Goal: Information Seeking & Learning: Learn about a topic

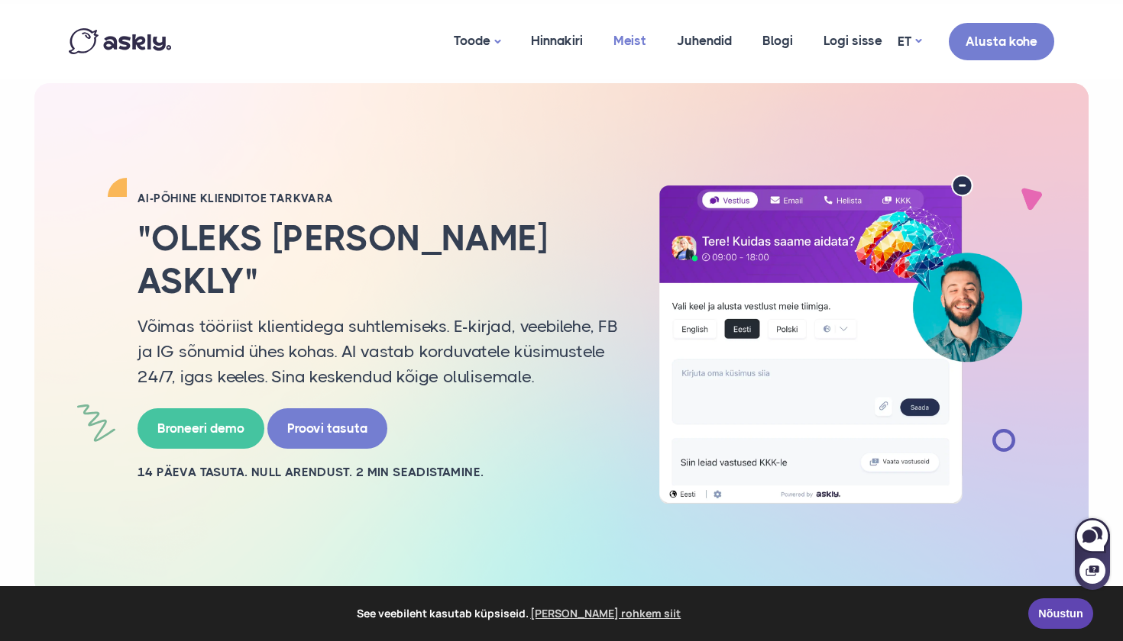
click at [638, 44] on link "Meist" at bounding box center [629, 41] width 63 height 74
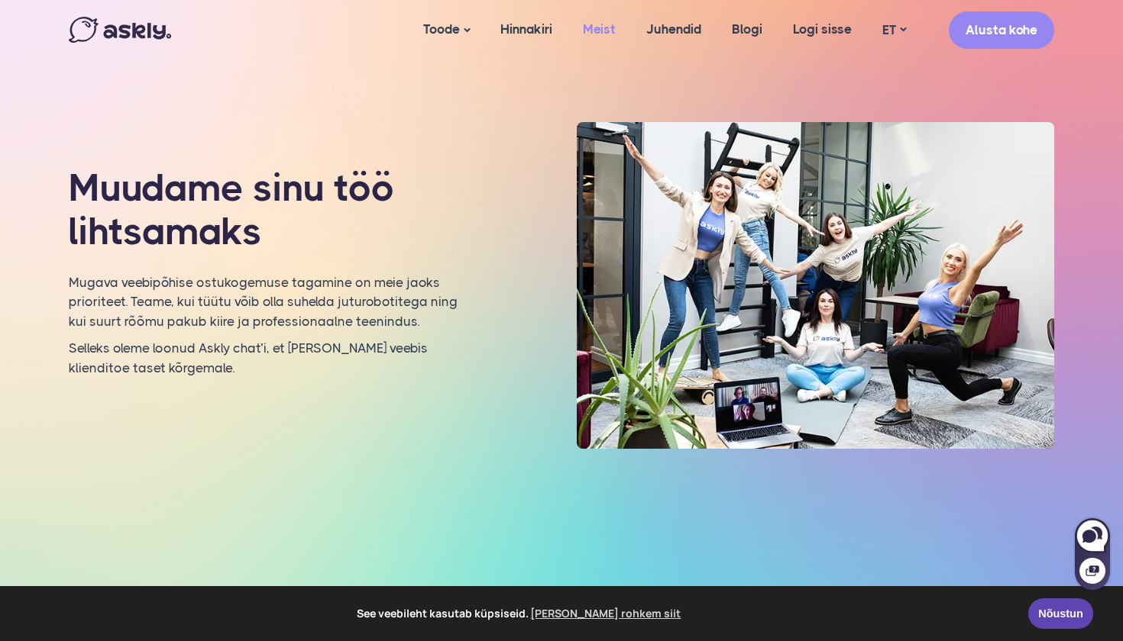
click at [603, 27] on link "Meist" at bounding box center [598, 29] width 63 height 59
click at [525, 27] on link "Hinnakiri" at bounding box center [526, 29] width 82 height 59
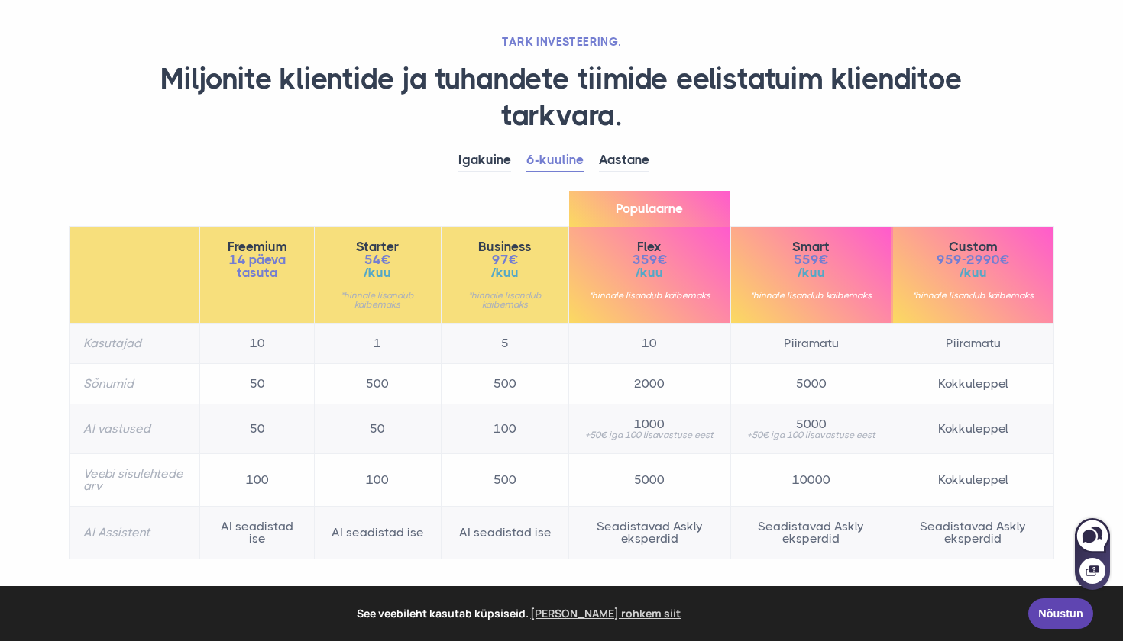
scroll to position [92, 0]
